Goal: Information Seeking & Learning: Learn about a topic

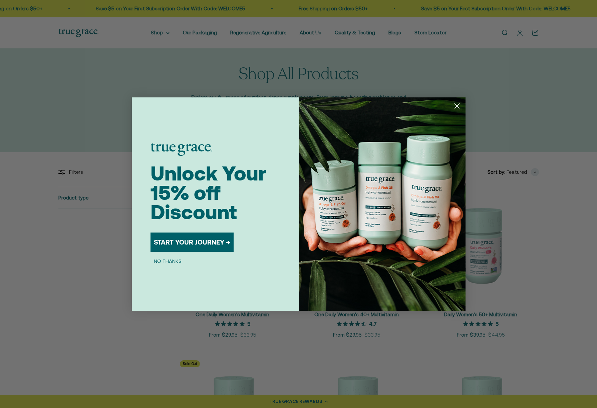
scroll to position [9, 0]
click at [456, 106] on circle "Close dialog" at bounding box center [457, 105] width 11 height 11
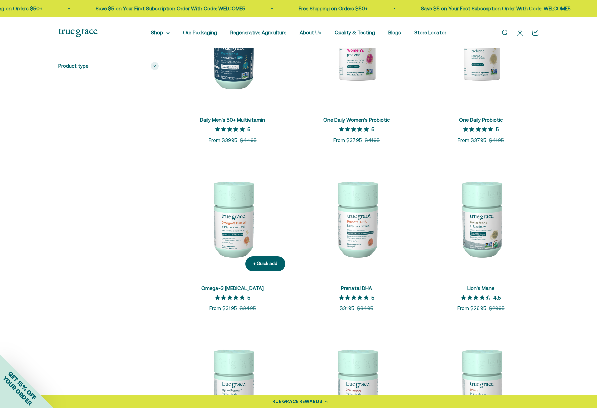
scroll to position [559, 0]
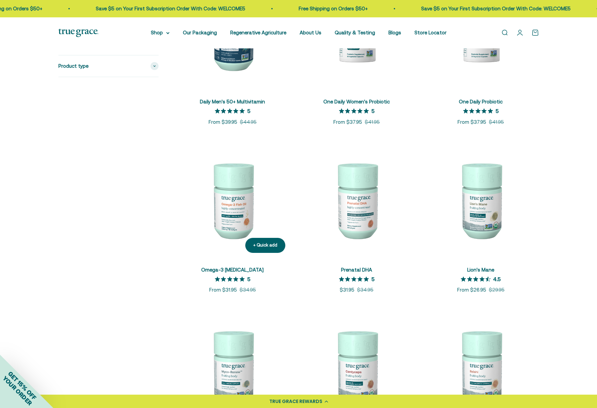
click at [238, 206] on img at bounding box center [233, 200] width 116 height 116
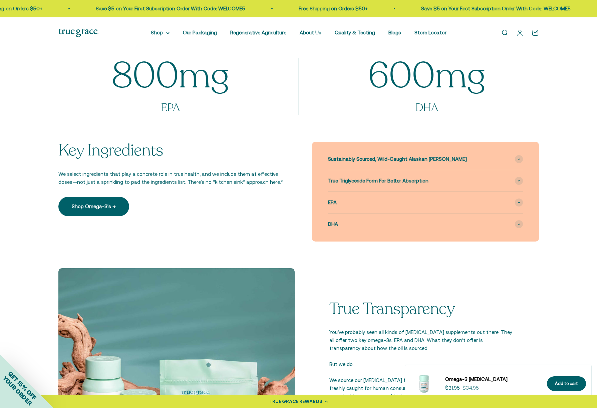
scroll to position [565, 0]
click at [519, 202] on icon at bounding box center [519, 203] width 3 height 2
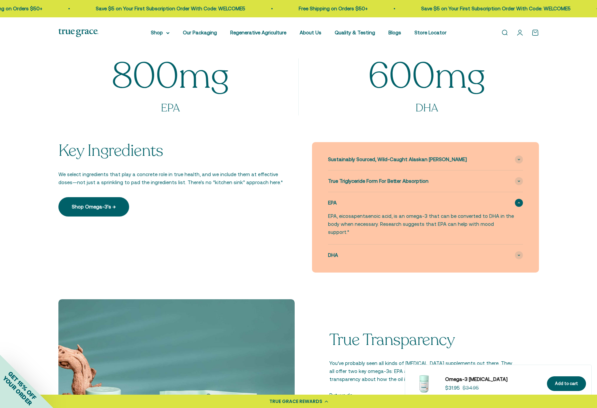
click at [520, 202] on icon at bounding box center [519, 203] width 3 height 2
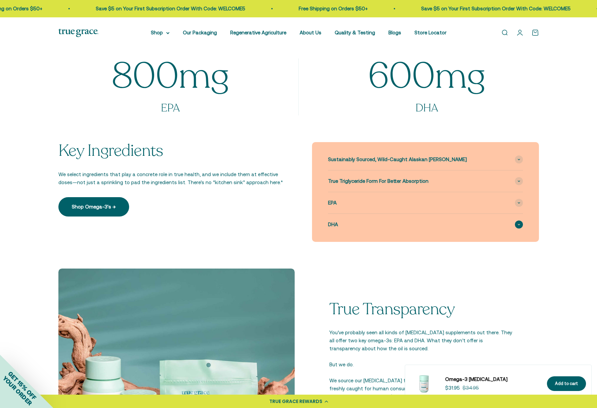
click at [522, 223] on span at bounding box center [519, 225] width 8 height 8
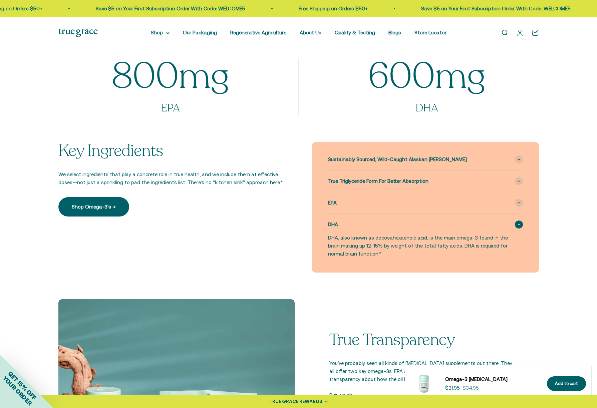
drag, startPoint x: 522, startPoint y: 223, endPoint x: 514, endPoint y: 224, distance: 7.9
click at [522, 222] on span at bounding box center [519, 225] width 8 height 8
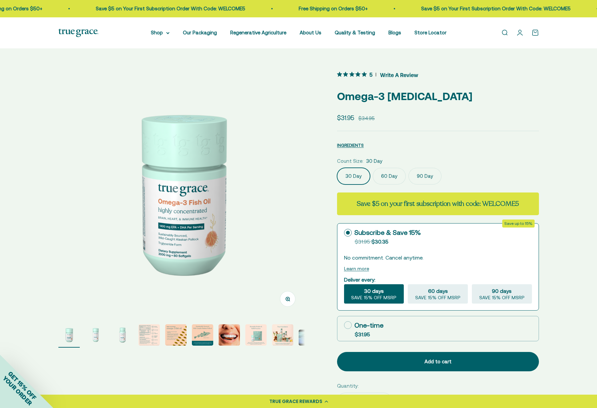
scroll to position [0, 0]
click at [317, 33] on link "About Us" at bounding box center [311, 33] width 22 height 6
